Goal: Find specific page/section: Find specific page/section

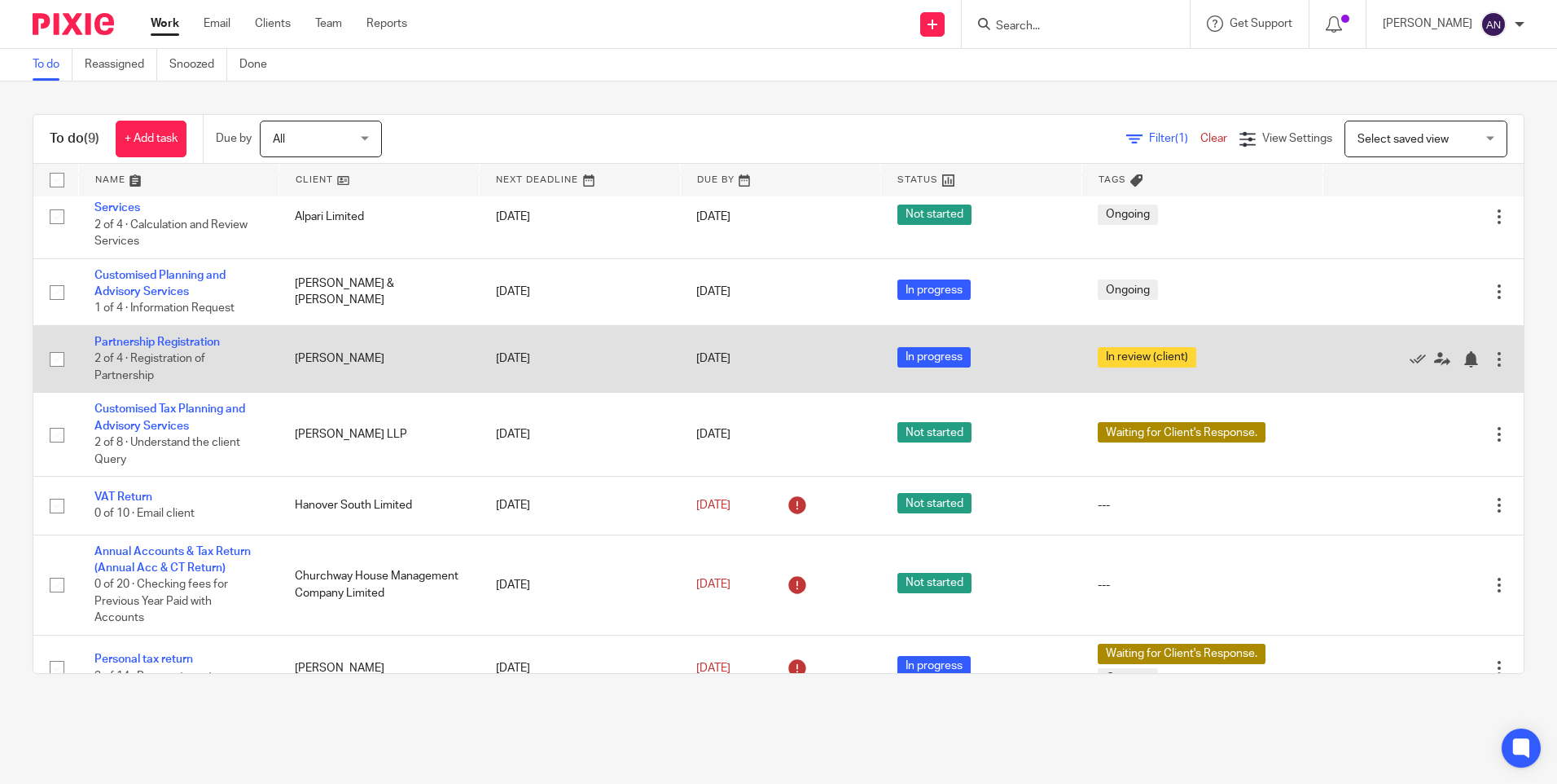
scroll to position [192, 0]
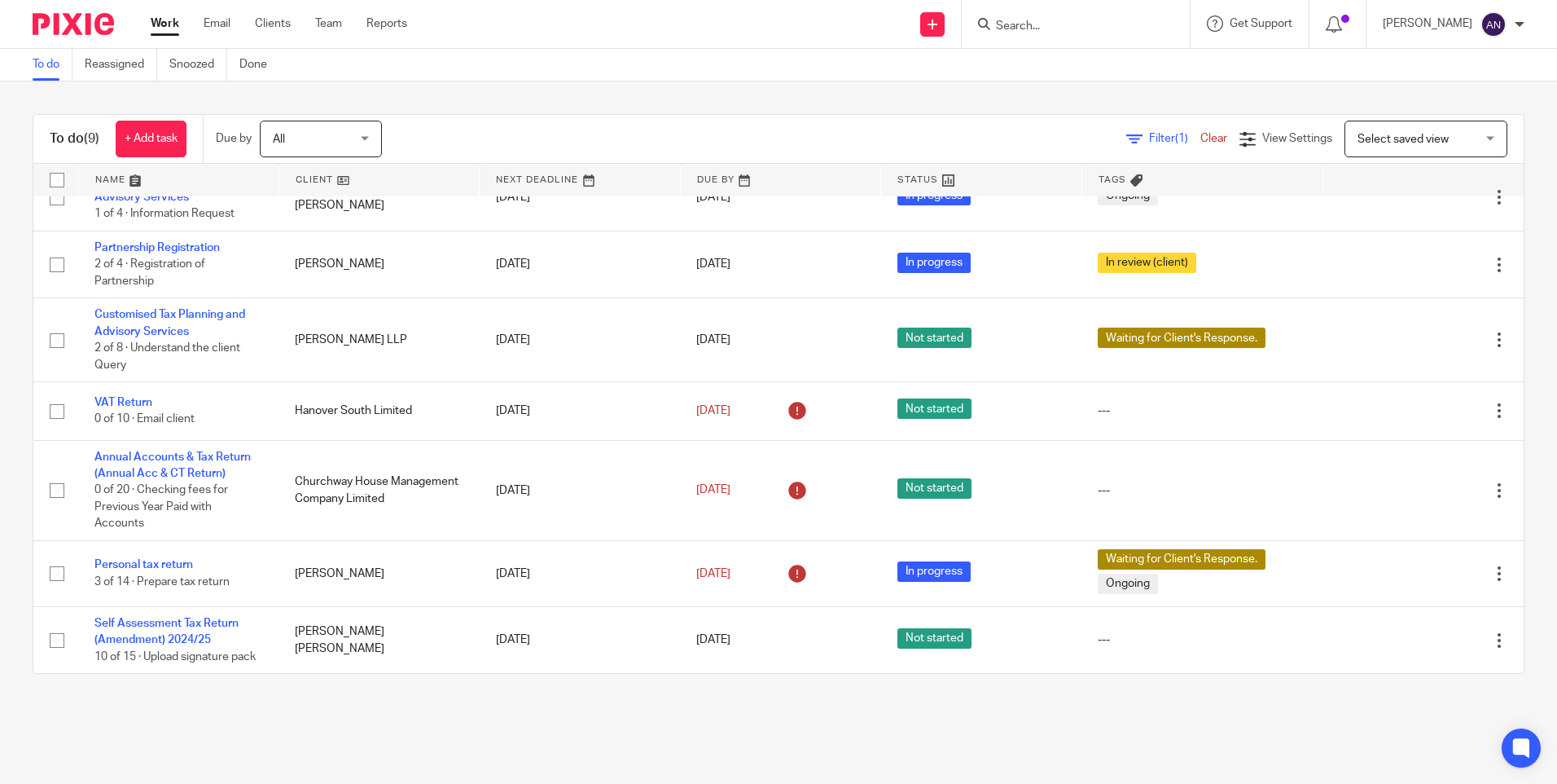
click at [713, 92] on div "To do (9) + Add task Due by All All Today Tomorrow This week Next week This mon…" at bounding box center [778, 393] width 1557 height 624
click at [709, 99] on div "To do (9) + Add task Due by All All Today Tomorrow This week Next week This mon…" at bounding box center [778, 393] width 1557 height 624
click at [1024, 38] on div at bounding box center [1076, 24] width 228 height 48
click at [1024, 21] on input "Search" at bounding box center [1068, 27] width 147 height 15
type input "rekha"
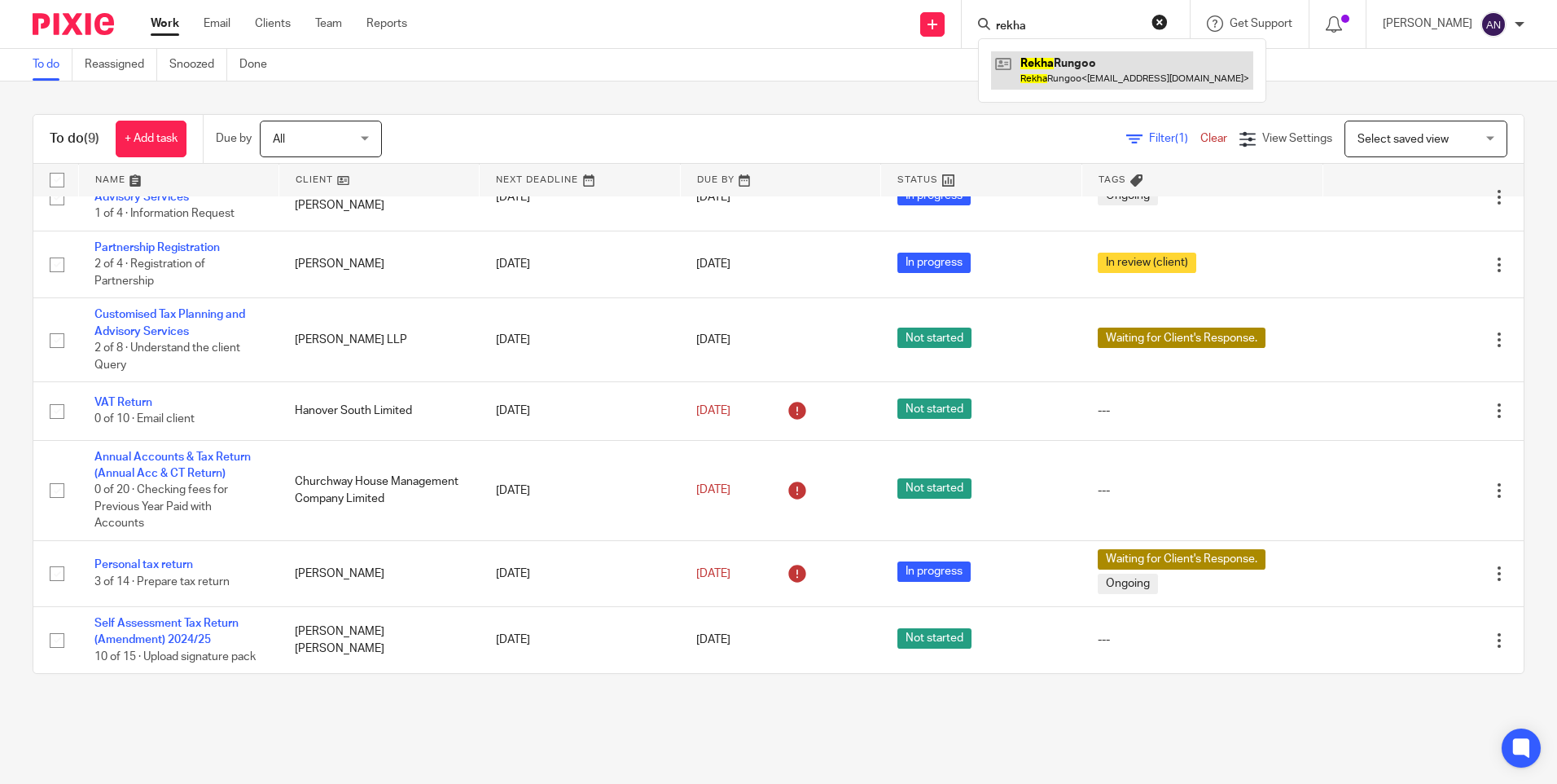
click at [1085, 62] on link at bounding box center [1122, 70] width 262 height 38
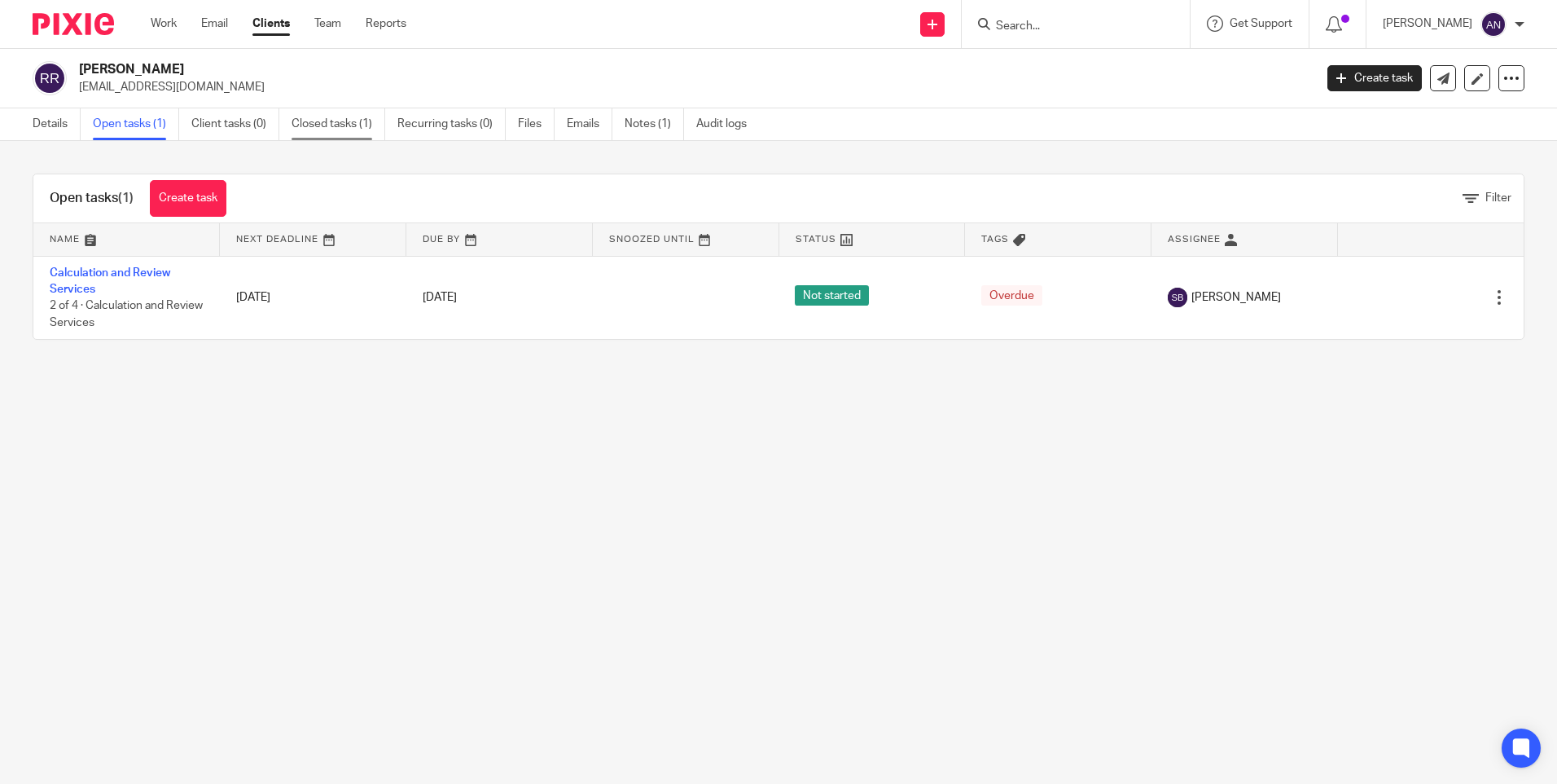
click at [348, 113] on link "Closed tasks (1)" at bounding box center [338, 124] width 94 height 32
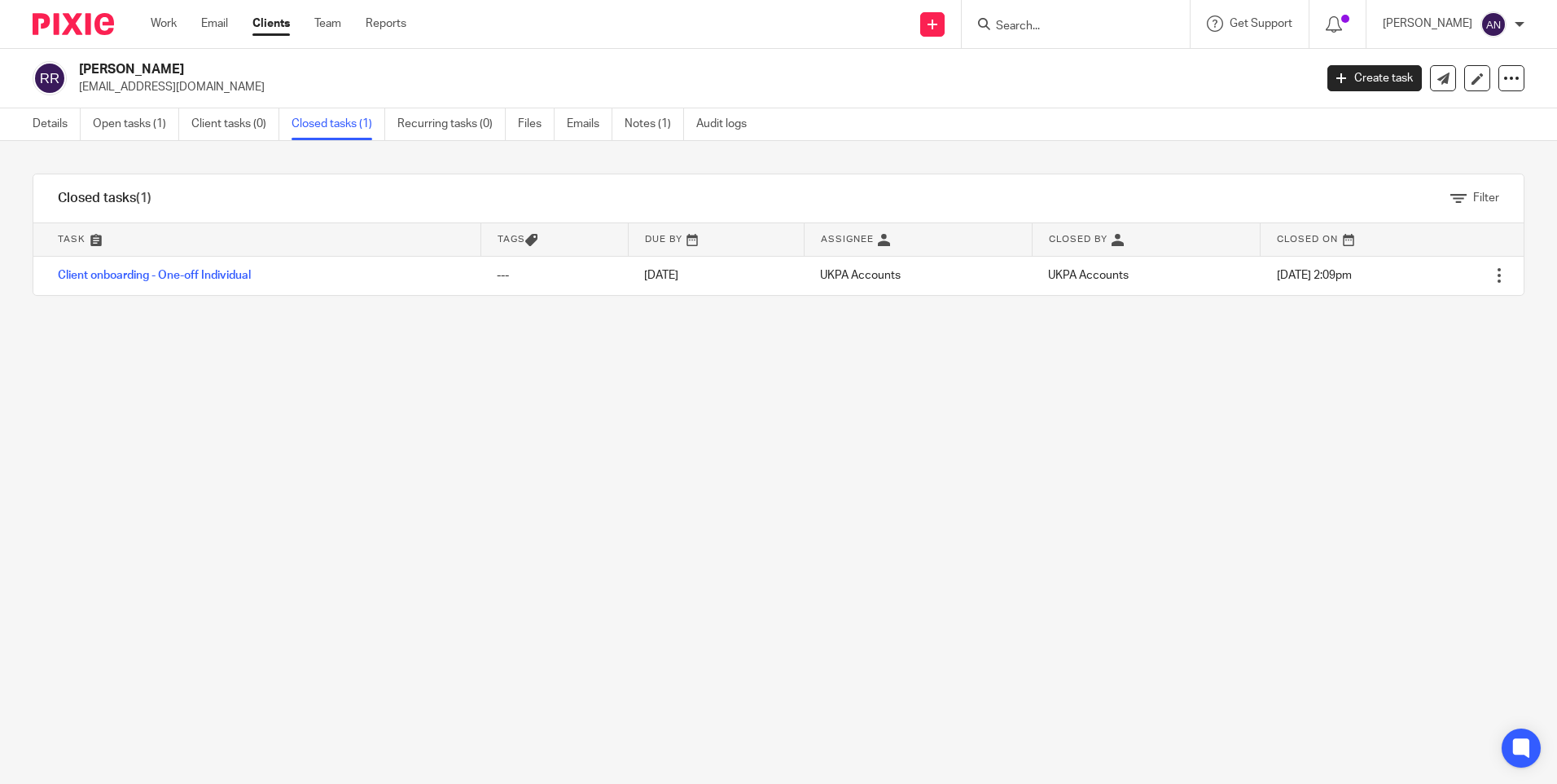
click at [374, 160] on div "Filter tasks Only show tasks matching all of these conditions 1 Task name Is Is…" at bounding box center [778, 462] width 1557 height 643
click at [1073, 29] on input "Search" at bounding box center [1068, 27] width 147 height 15
type input "rungo"
click at [1088, 64] on link at bounding box center [1107, 70] width 232 height 38
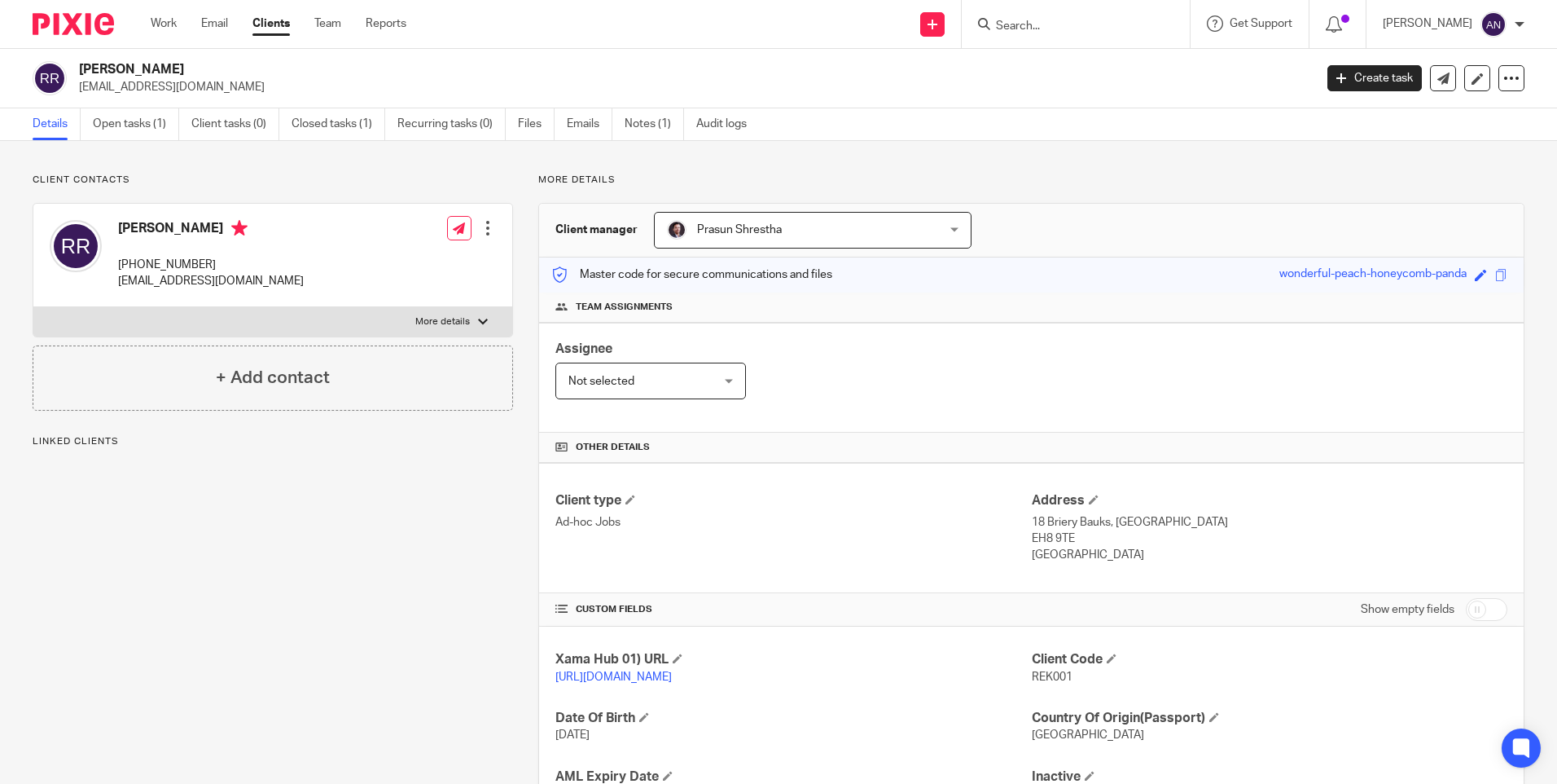
click at [1113, 183] on p "More details" at bounding box center [1032, 180] width 987 height 13
click at [1010, 154] on div "Client contacts [PERSON_NAME] [PHONE_NUMBER] [EMAIL_ADDRESS][DOMAIN_NAME] Edit …" at bounding box center [778, 529] width 1557 height 777
